Goal: Navigation & Orientation: Find specific page/section

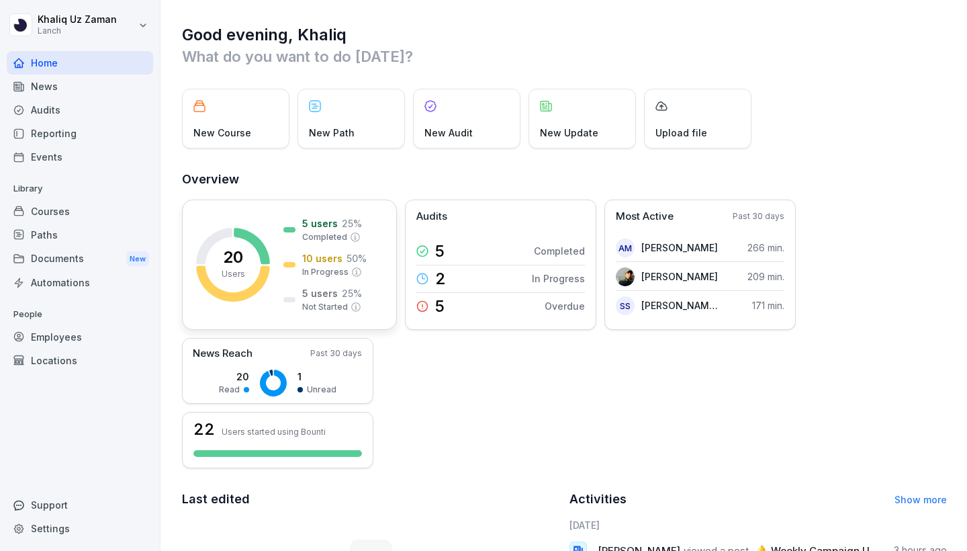
click at [305, 238] on p "Completed" at bounding box center [324, 237] width 45 height 12
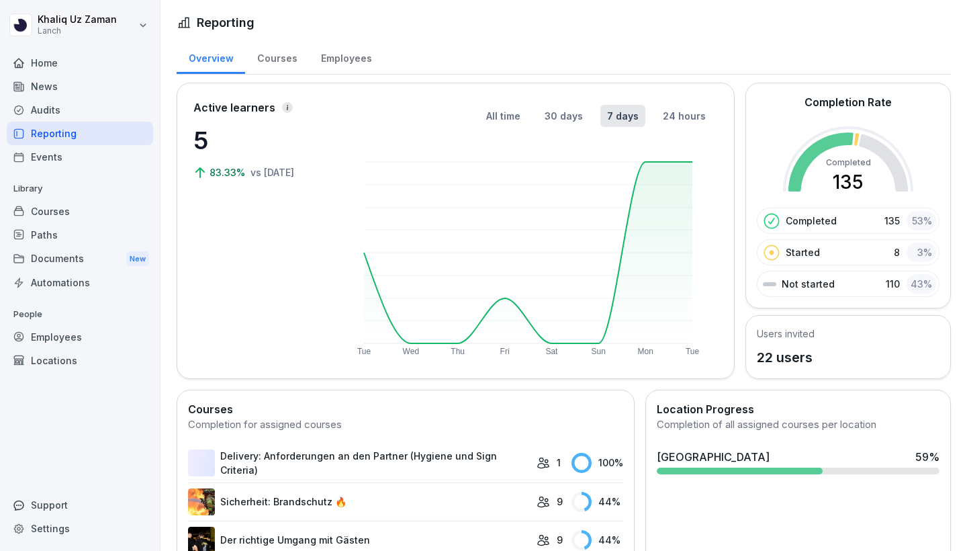
click at [287, 59] on div "Courses" at bounding box center [277, 57] width 64 height 34
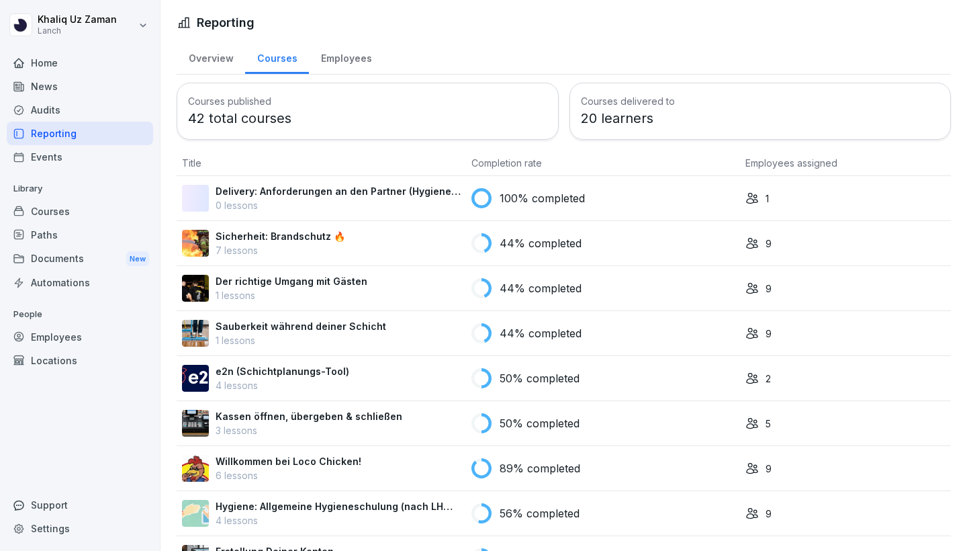
click at [326, 60] on div "Employees" at bounding box center [346, 57] width 75 height 34
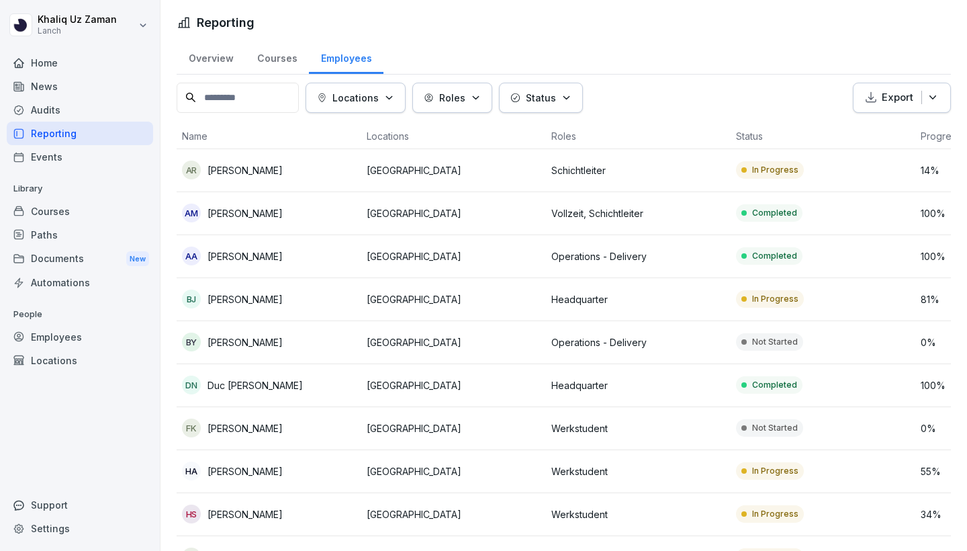
click at [542, 107] on button "Status" at bounding box center [541, 98] width 84 height 30
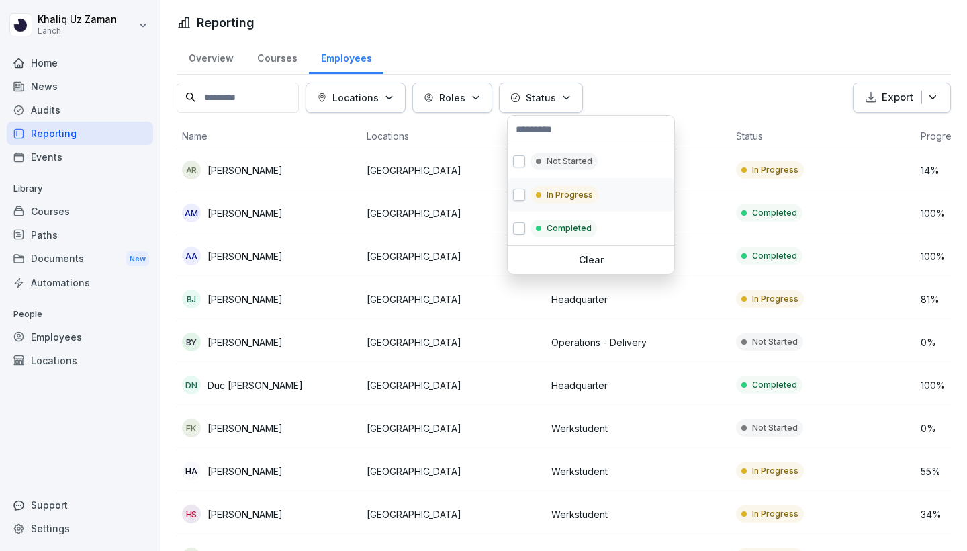
click at [570, 192] on p "In Progress" at bounding box center [570, 195] width 46 height 12
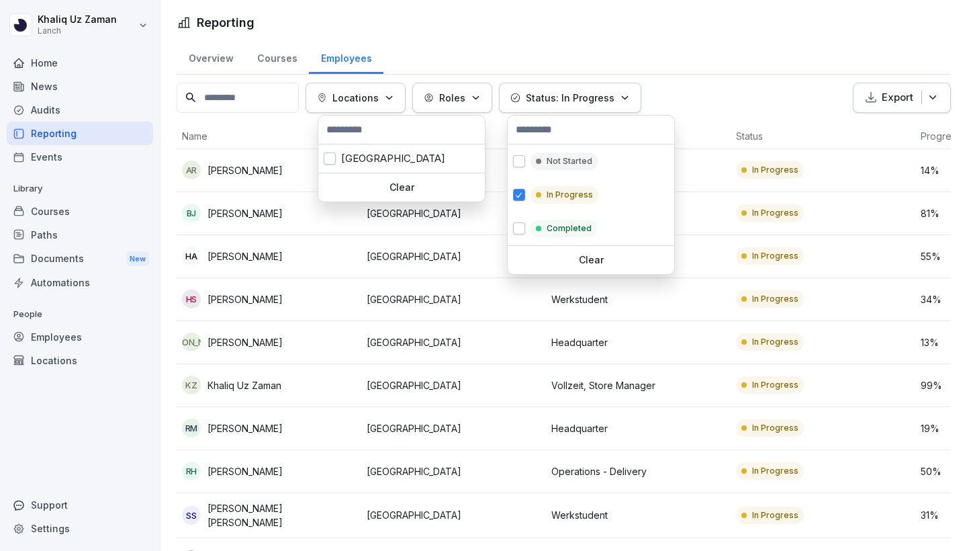
click at [394, 99] on icon "button" at bounding box center [389, 98] width 10 height 10
click at [397, 155] on div "Berlin" at bounding box center [401, 158] width 167 height 28
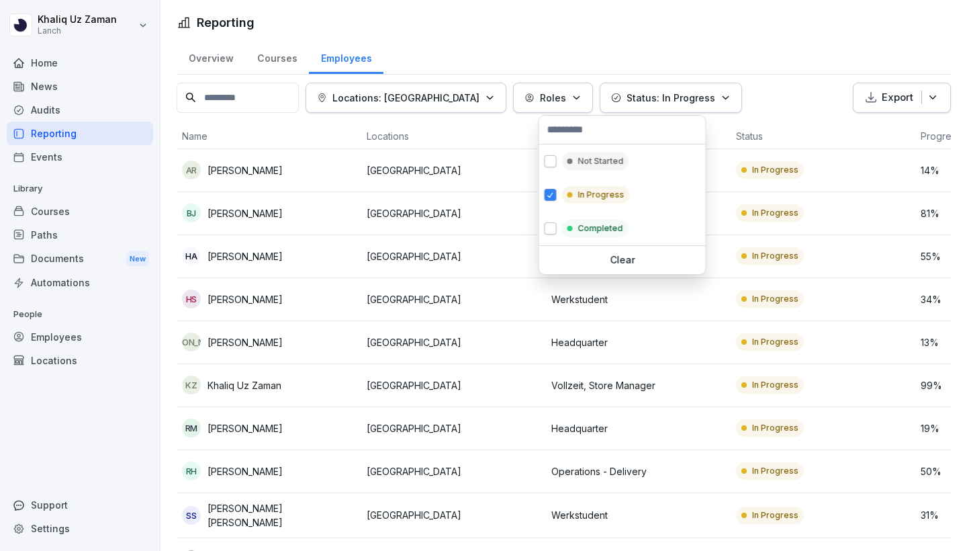
click at [147, 74] on html "Khaliq Uz Zaman Lanch Home News Audits Reporting Events Library Courses Paths D…" at bounding box center [483, 275] width 967 height 551
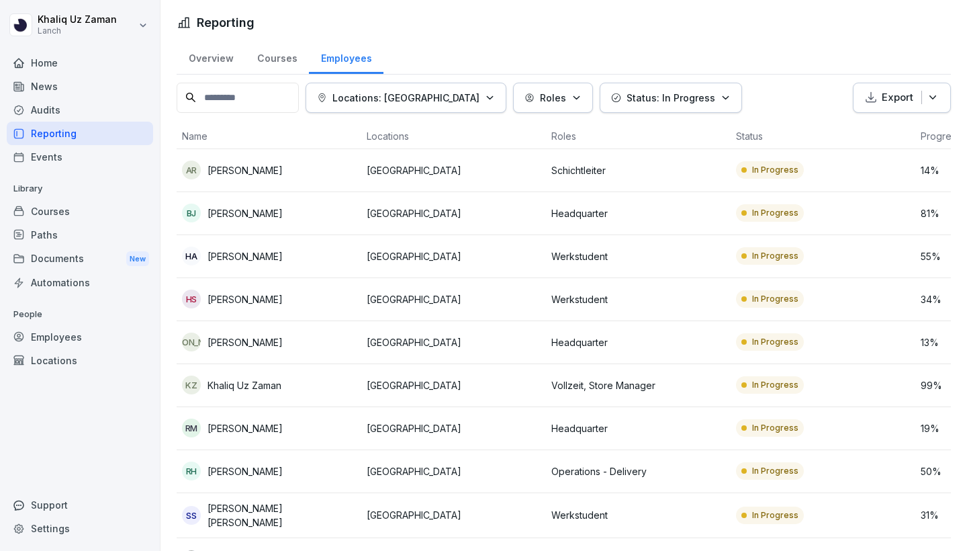
click at [647, 46] on html "Khaliq Uz Zaman Lanch Home News Audits Reporting Events Library Courses Paths D…" at bounding box center [483, 275] width 967 height 551
click at [227, 58] on div "Overview" at bounding box center [211, 57] width 68 height 34
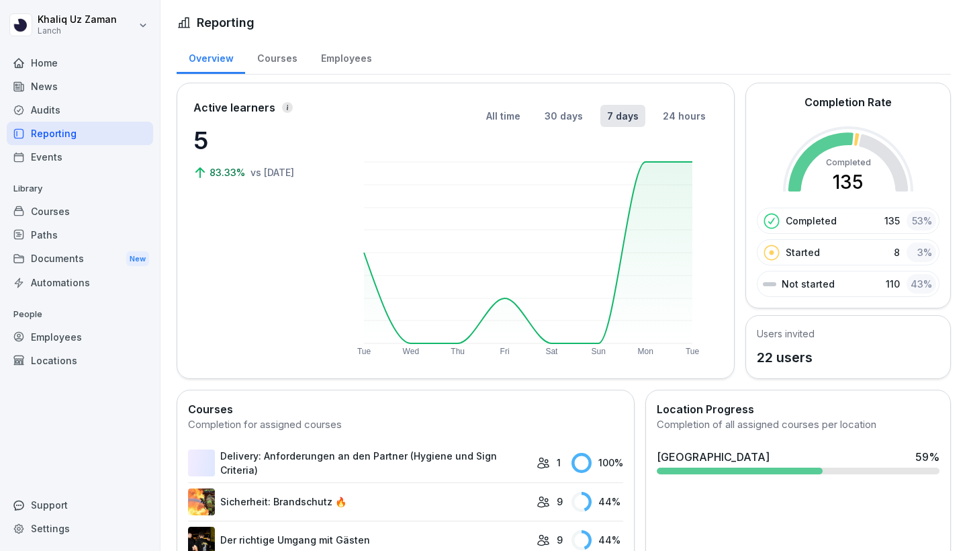
click at [52, 64] on div "Home" at bounding box center [80, 62] width 146 height 23
